Goal: Navigation & Orientation: Go to known website

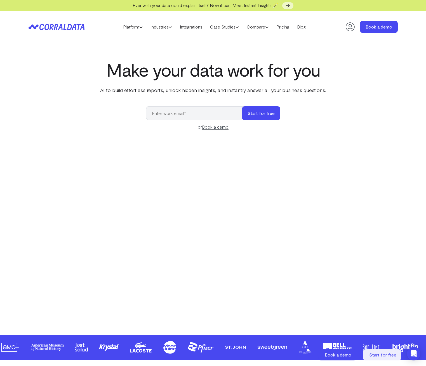
click at [353, 26] on icon at bounding box center [350, 26] width 11 height 11
click at [352, 26] on icon at bounding box center [350, 26] width 11 height 11
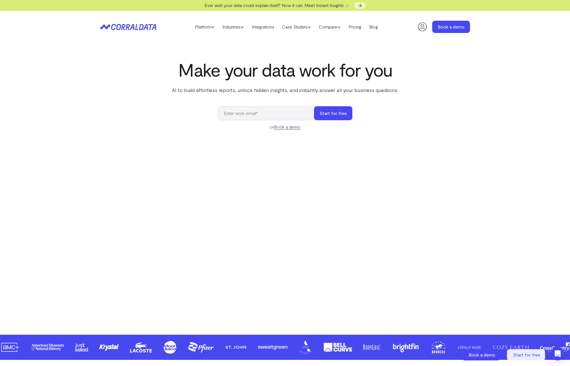
click at [425, 27] on icon at bounding box center [421, 26] width 11 height 11
